Goal: Navigation & Orientation: Understand site structure

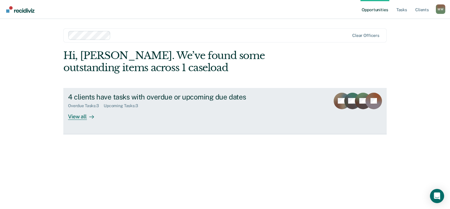
click at [78, 116] on div "View all" at bounding box center [84, 113] width 33 height 11
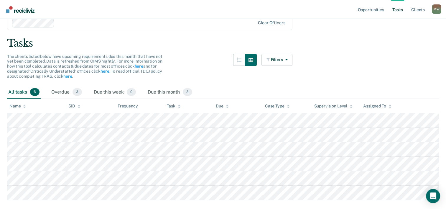
scroll to position [17, 0]
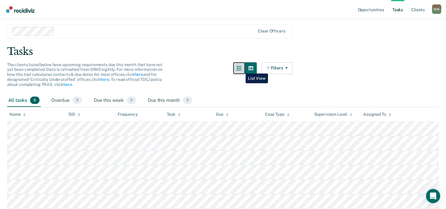
click at [241, 69] on icon "button" at bounding box center [239, 68] width 5 height 5
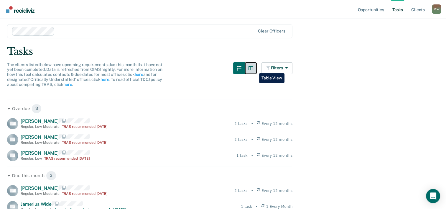
click at [253, 69] on icon "button" at bounding box center [250, 68] width 5 height 5
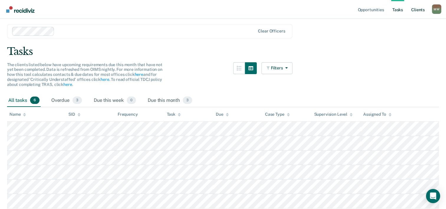
click at [417, 11] on link "Client s" at bounding box center [418, 9] width 16 height 19
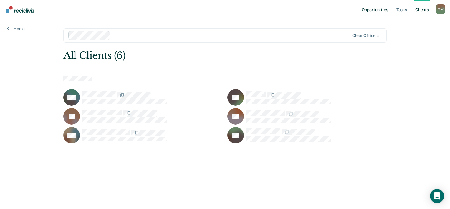
click at [381, 10] on link "Opportunities" at bounding box center [375, 9] width 29 height 19
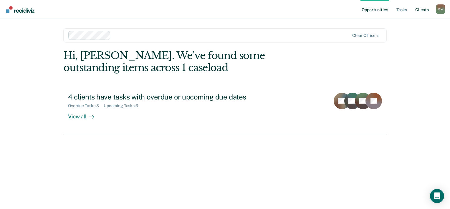
click at [417, 10] on link "Client s" at bounding box center [422, 9] width 16 height 19
